Goal: Task Accomplishment & Management: Manage account settings

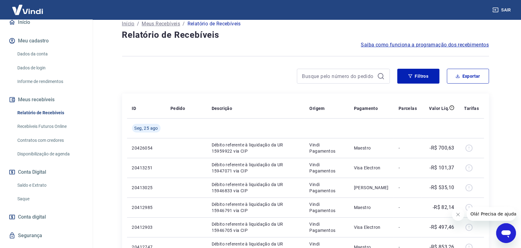
scroll to position [75, 0]
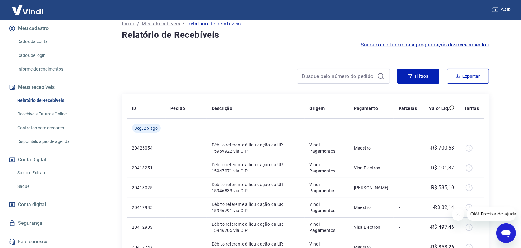
click at [40, 175] on link "Saldo e Extrato" at bounding box center [50, 173] width 70 height 13
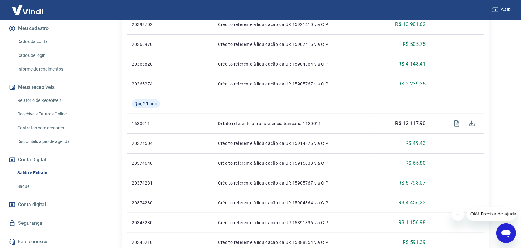
scroll to position [481, 0]
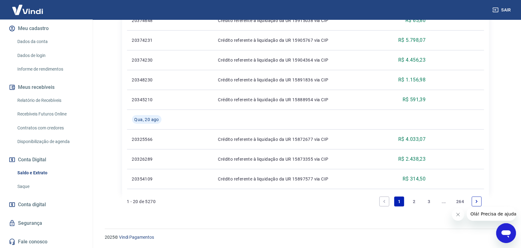
click at [407, 201] on li "2" at bounding box center [414, 201] width 15 height 15
click at [410, 200] on link "2" at bounding box center [414, 202] width 10 height 10
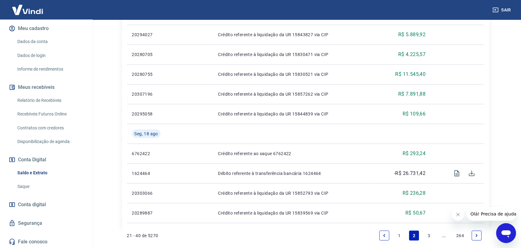
scroll to position [461, 0]
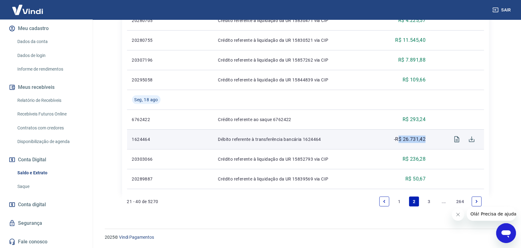
drag, startPoint x: 416, startPoint y: 140, endPoint x: 398, endPoint y: 140, distance: 18.3
click at [398, 140] on td "-R$ 26.731,42" at bounding box center [403, 140] width 56 height 20
click at [402, 136] on p "-R$ 26.731,42" at bounding box center [410, 139] width 32 height 7
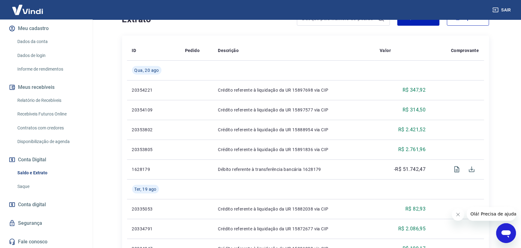
scroll to position [112, 0]
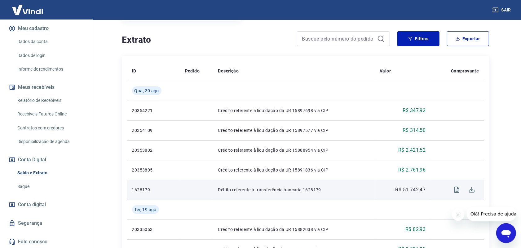
click at [422, 192] on p "-R$ 51.742,47" at bounding box center [410, 189] width 32 height 7
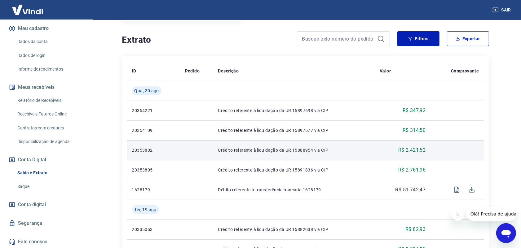
click at [320, 160] on td "Crédito referente à liquidação da UR 15888954 via CIP" at bounding box center [294, 150] width 162 height 20
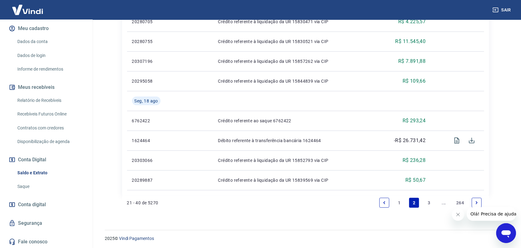
scroll to position [461, 0]
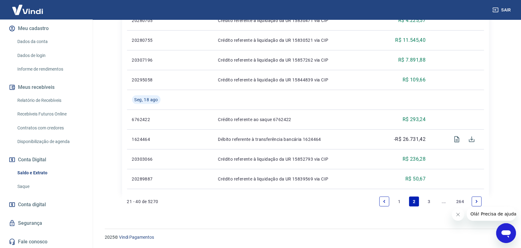
click at [396, 203] on link "1" at bounding box center [399, 202] width 10 height 10
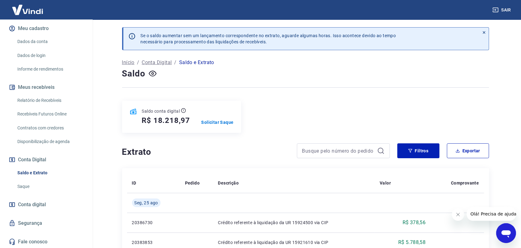
click at [322, 115] on div "Saldo conta digital R$ 18.218,97 Solicitar Saque" at bounding box center [305, 117] width 367 height 32
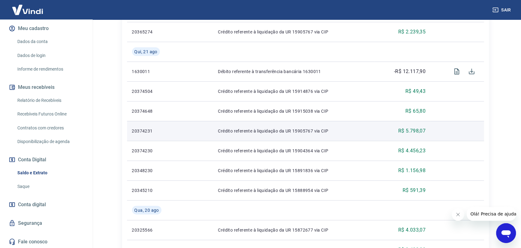
scroll to position [388, 0]
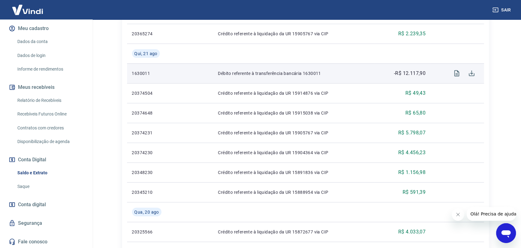
click at [406, 74] on p "-R$ 12.117,90" at bounding box center [410, 73] width 32 height 7
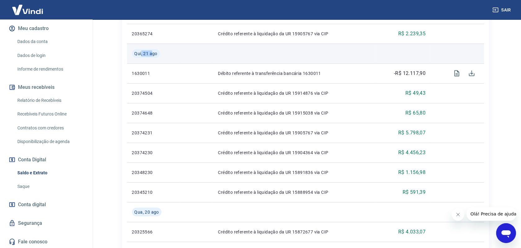
drag, startPoint x: 141, startPoint y: 56, endPoint x: 154, endPoint y: 56, distance: 12.1
click at [154, 56] on span "Qui, 21 ago" at bounding box center [146, 54] width 23 height 6
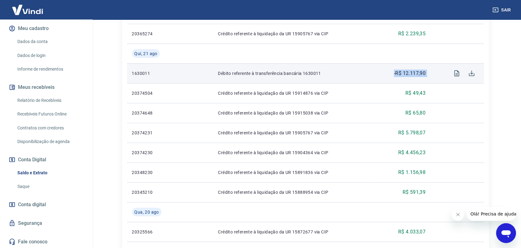
drag, startPoint x: 399, startPoint y: 73, endPoint x: 382, endPoint y: 70, distance: 17.2
click at [382, 70] on tr "1630011 Débito referente à transferência bancária 1630011 -R$ 12.117,90" at bounding box center [305, 74] width 357 height 20
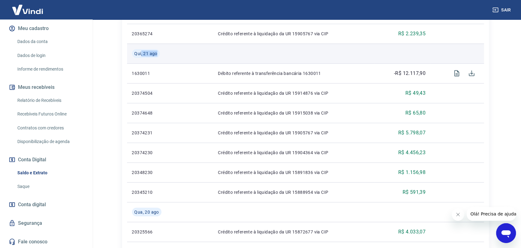
drag, startPoint x: 141, startPoint y: 53, endPoint x: 159, endPoint y: 51, distance: 17.7
click at [159, 51] on div "Qui, 21 ago" at bounding box center [153, 53] width 43 height 9
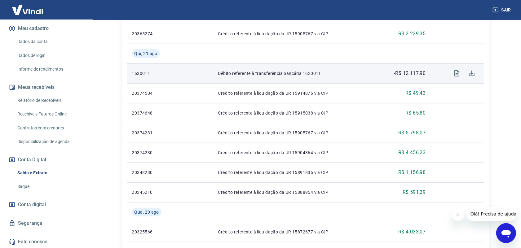
click at [413, 76] on p "-R$ 12.117,90" at bounding box center [410, 73] width 32 height 7
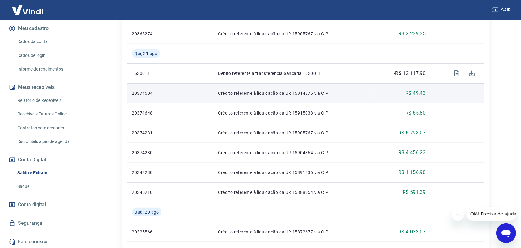
click at [318, 86] on td "Crédito referente à liquidação da UR 15914876 via CIP" at bounding box center [294, 93] width 162 height 20
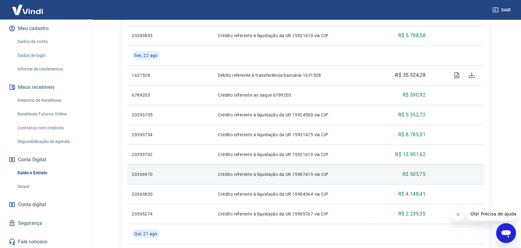
scroll to position [194, 0]
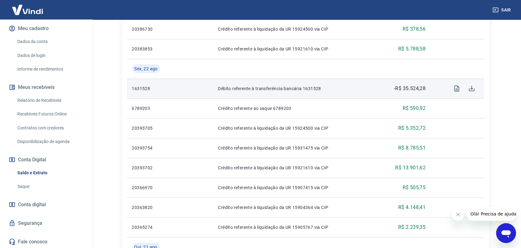
click at [412, 90] on p "-R$ 35.524,28" at bounding box center [410, 88] width 32 height 7
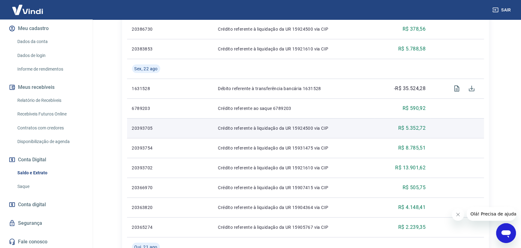
click at [408, 123] on td "R$ 5.352,72" at bounding box center [403, 128] width 56 height 20
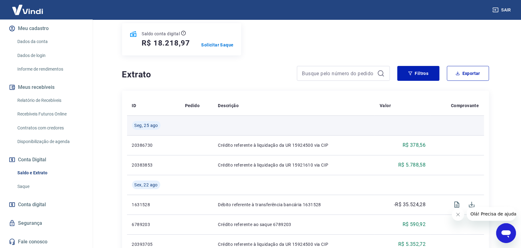
scroll to position [116, 0]
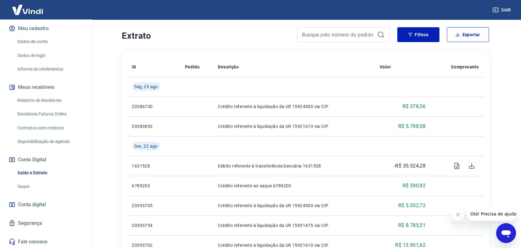
click at [454, 216] on button "Fechar mensagem da empresa" at bounding box center [458, 214] width 12 height 12
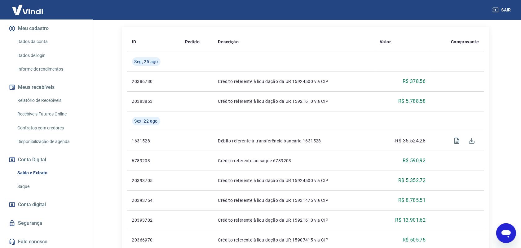
scroll to position [155, 0]
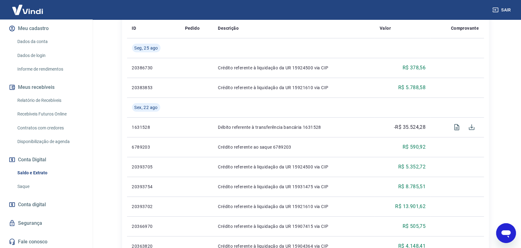
click at [47, 182] on link "Saque" at bounding box center [50, 186] width 70 height 13
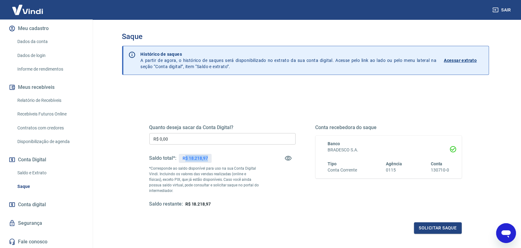
drag, startPoint x: 185, startPoint y: 159, endPoint x: 224, endPoint y: 160, distance: 38.5
click at [224, 160] on div "Saldo total*: R$ 18.218,97" at bounding box center [222, 158] width 146 height 15
click at [279, 163] on div "Saldo total*: R$ 18.218,97" at bounding box center [222, 158] width 146 height 15
